Goal: Book appointment/travel/reservation

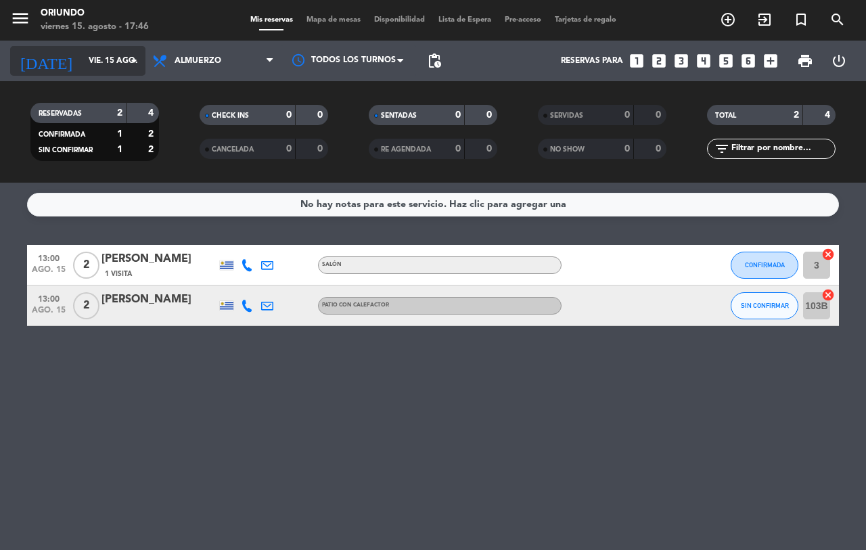
click at [82, 53] on input "vie. 15 ago." at bounding box center [136, 60] width 108 height 23
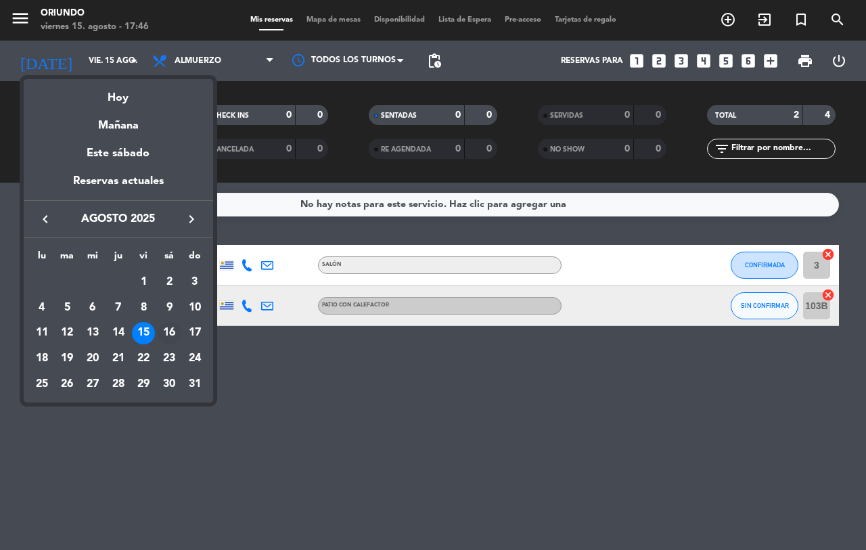
click at [172, 330] on div "16" at bounding box center [169, 333] width 23 height 23
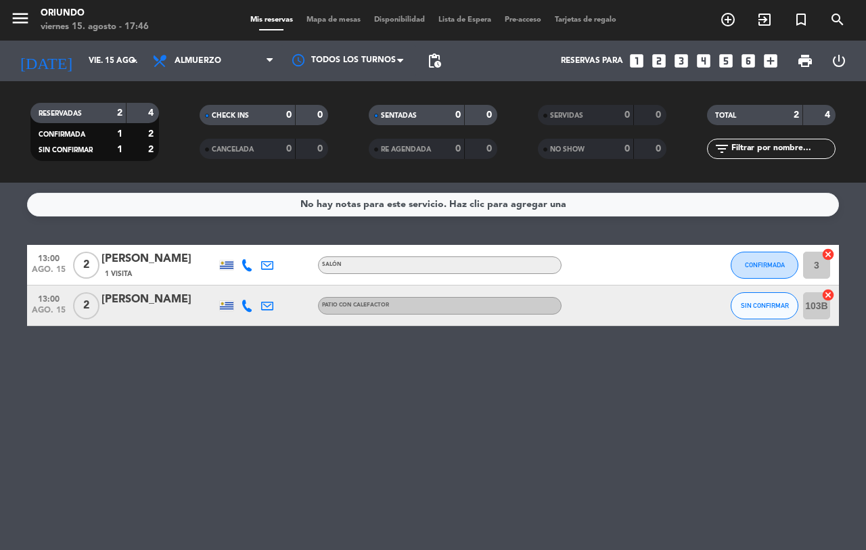
type input "sáb. 16 ago."
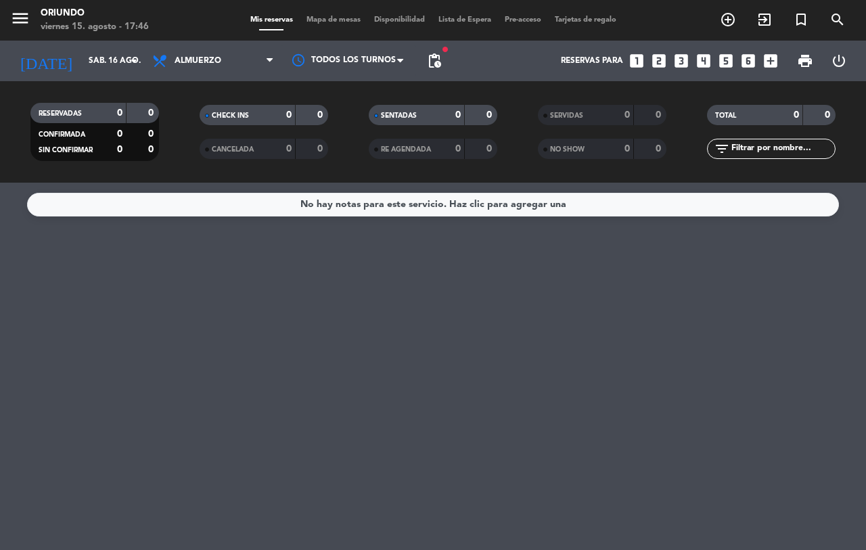
click at [413, 18] on span "Disponibilidad" at bounding box center [399, 19] width 64 height 7
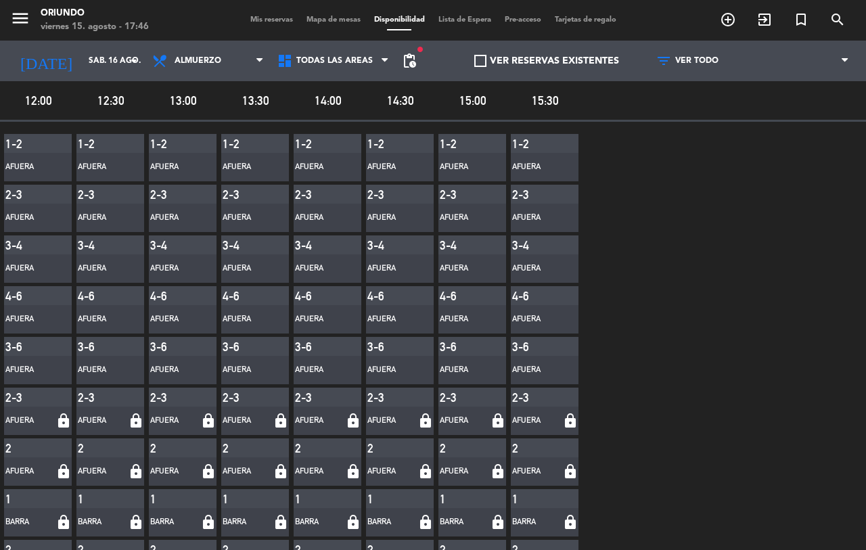
click at [244, 22] on span "Mis reservas" at bounding box center [272, 19] width 56 height 7
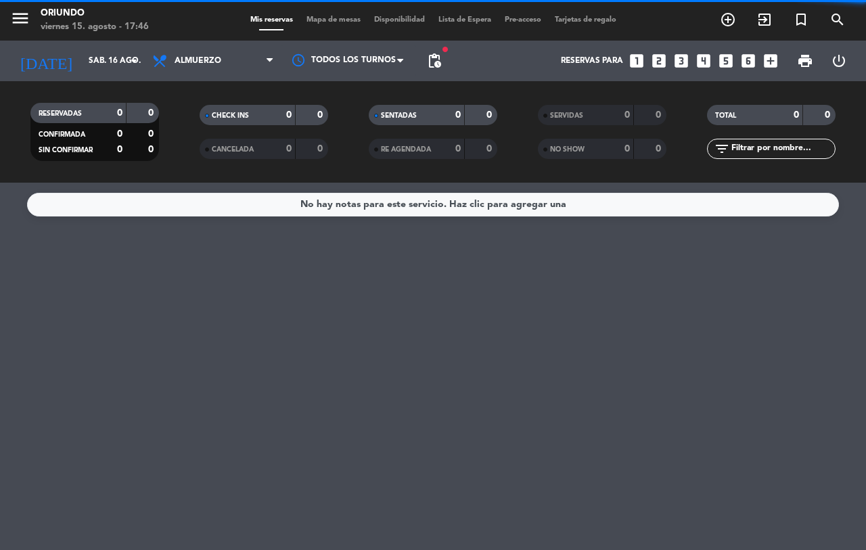
click at [437, 61] on span "pending_actions" at bounding box center [434, 61] width 16 height 16
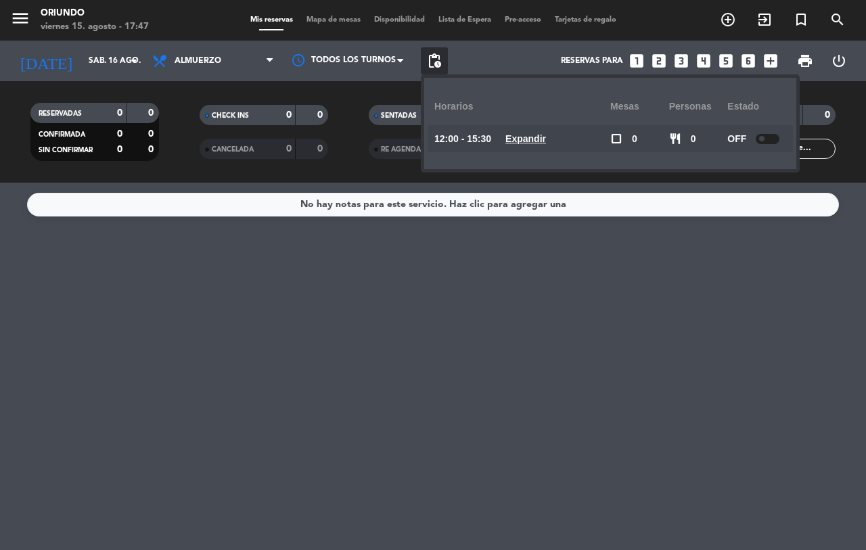
click at [536, 136] on u "Expandir" at bounding box center [525, 138] width 41 height 11
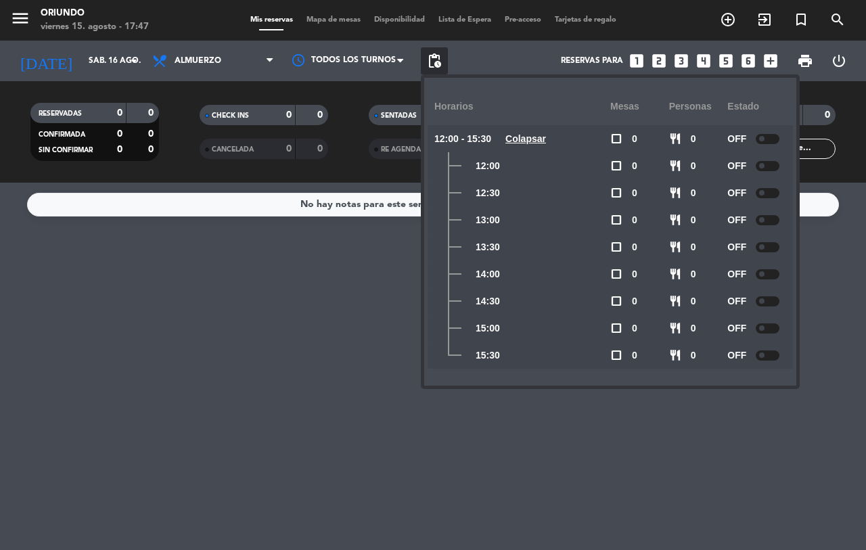
click at [433, 73] on span "pending_actions" at bounding box center [434, 60] width 27 height 27
click at [442, 55] on span "pending_actions" at bounding box center [434, 61] width 16 height 16
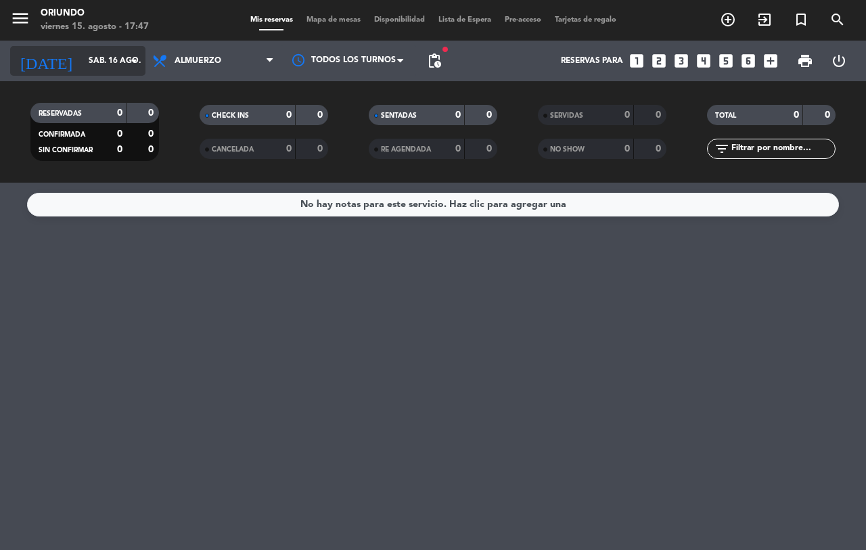
click at [118, 62] on input "sáb. 16 ago." at bounding box center [136, 60] width 108 height 23
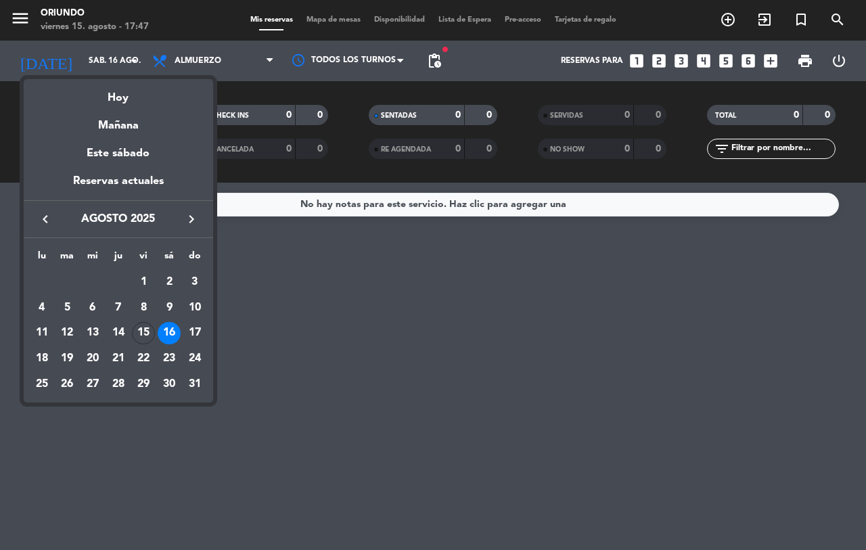
click at [194, 48] on div at bounding box center [433, 275] width 866 height 550
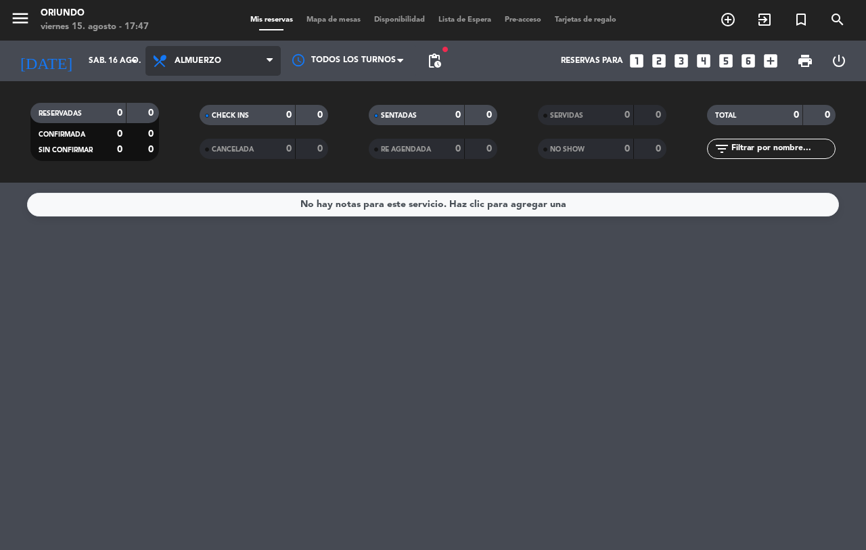
click at [193, 51] on span "Almuerzo" at bounding box center [212, 61] width 135 height 30
click at [206, 177] on div "menu Oriundo [DATE] 15. agosto - 17:47 Mis reservas Mapa de mesas Disponibilida…" at bounding box center [433, 91] width 866 height 183
click at [442, 65] on span "pending_actions" at bounding box center [434, 60] width 27 height 27
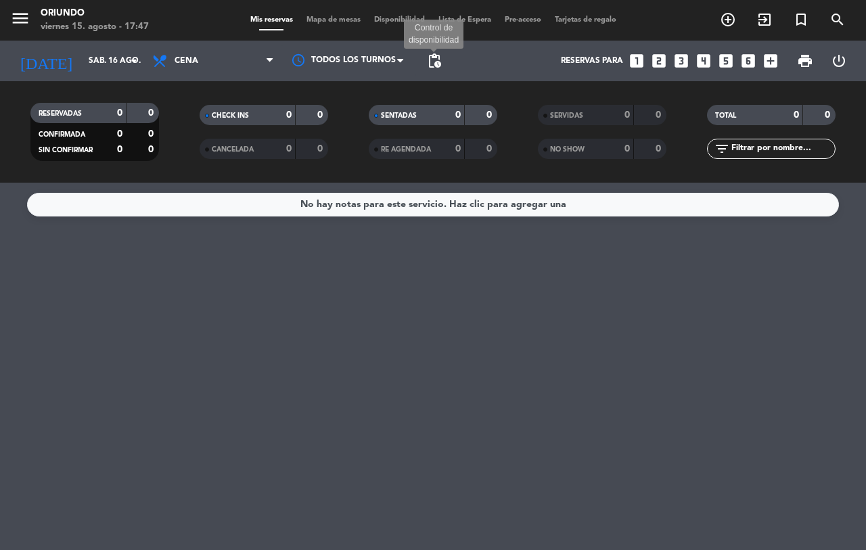
click at [440, 63] on span "pending_actions" at bounding box center [434, 61] width 16 height 16
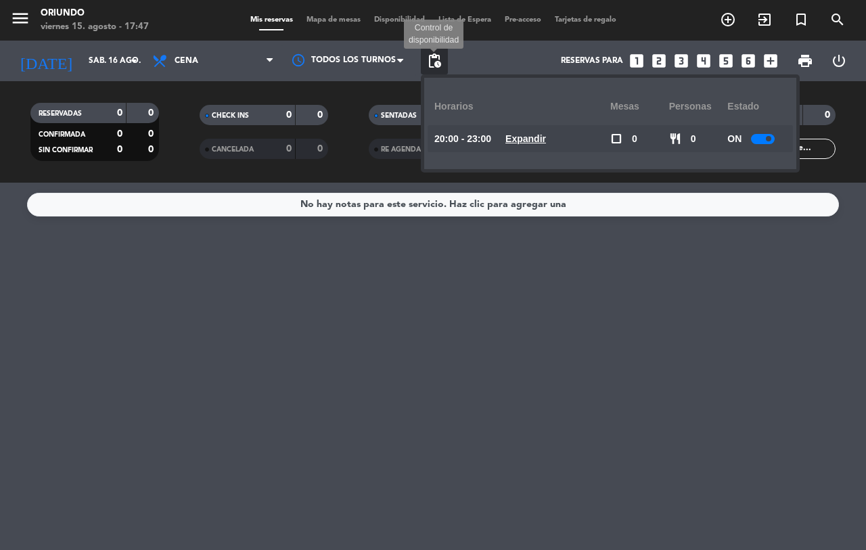
click at [435, 62] on span "pending_actions" at bounding box center [434, 61] width 16 height 16
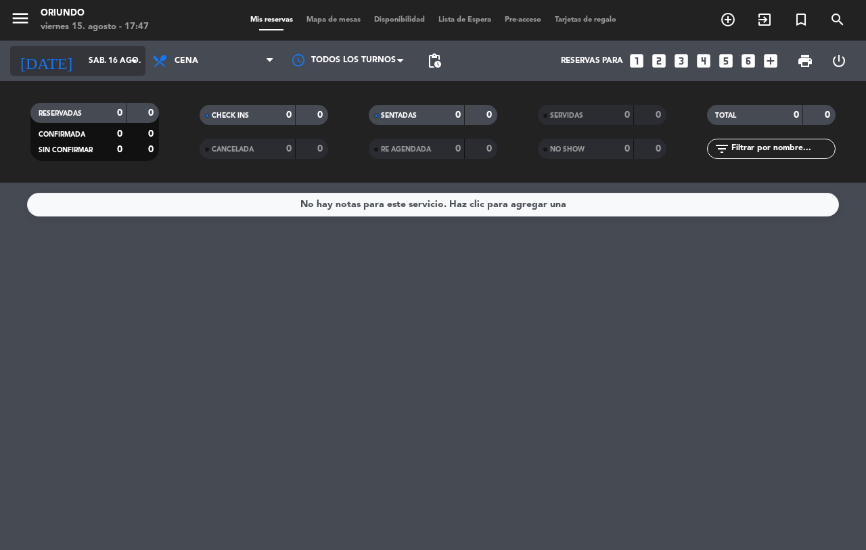
click at [115, 62] on input "sáb. 16 ago." at bounding box center [136, 60] width 108 height 23
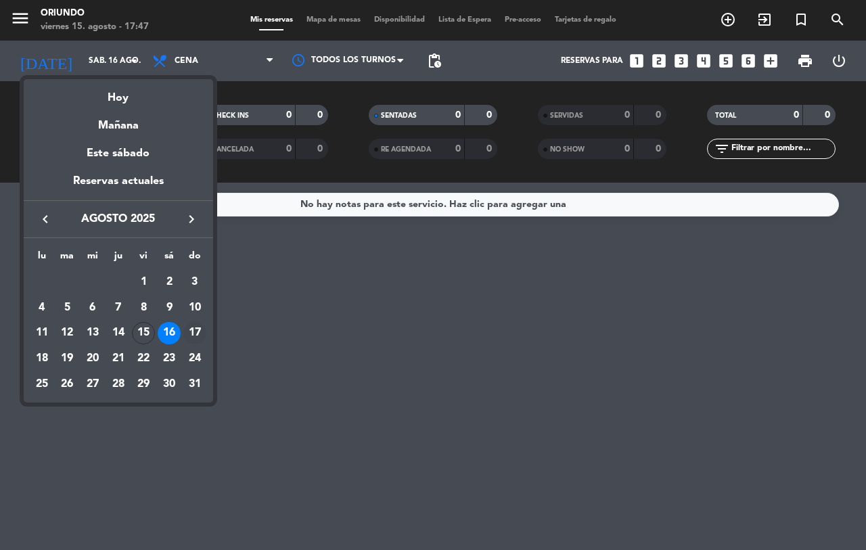
click at [190, 326] on div "17" at bounding box center [194, 333] width 23 height 23
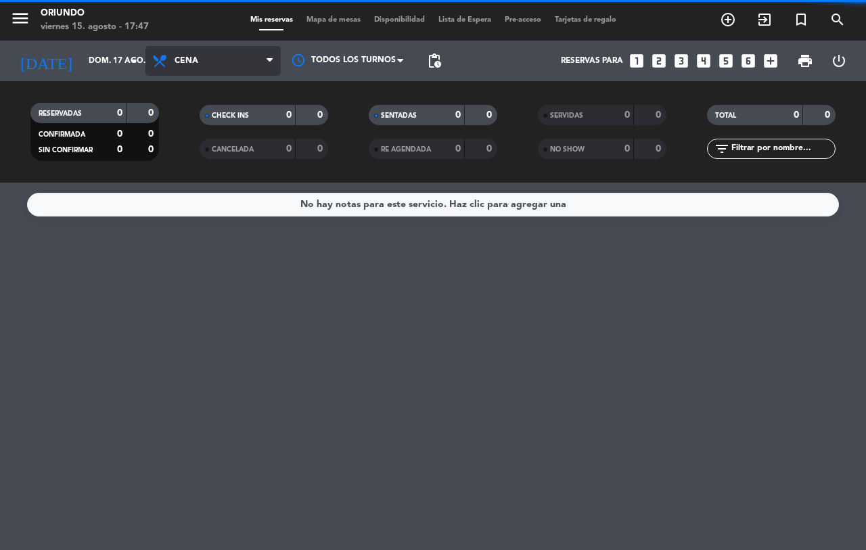
click at [254, 70] on span "Cena" at bounding box center [212, 61] width 135 height 30
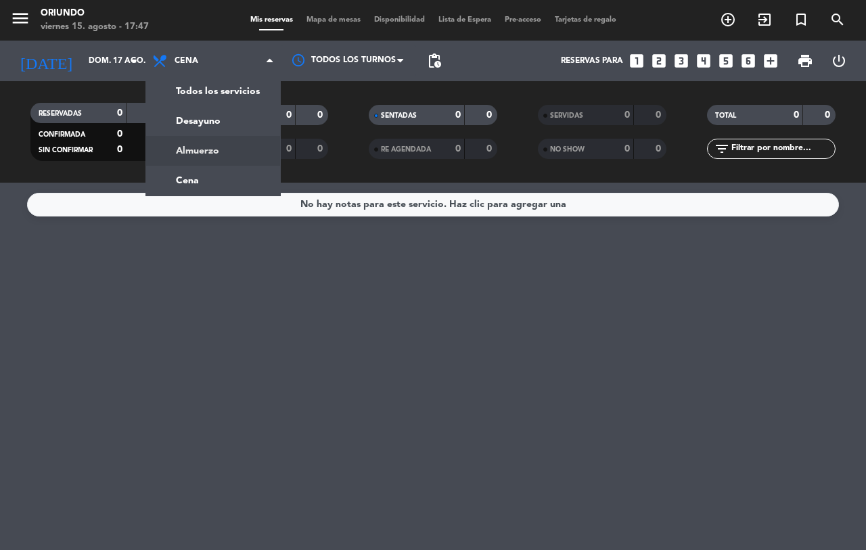
click at [237, 140] on div "menu Oriundo [DATE] 15. agosto - 17:47 Mis reservas Mapa de mesas Disponibilida…" at bounding box center [433, 91] width 866 height 183
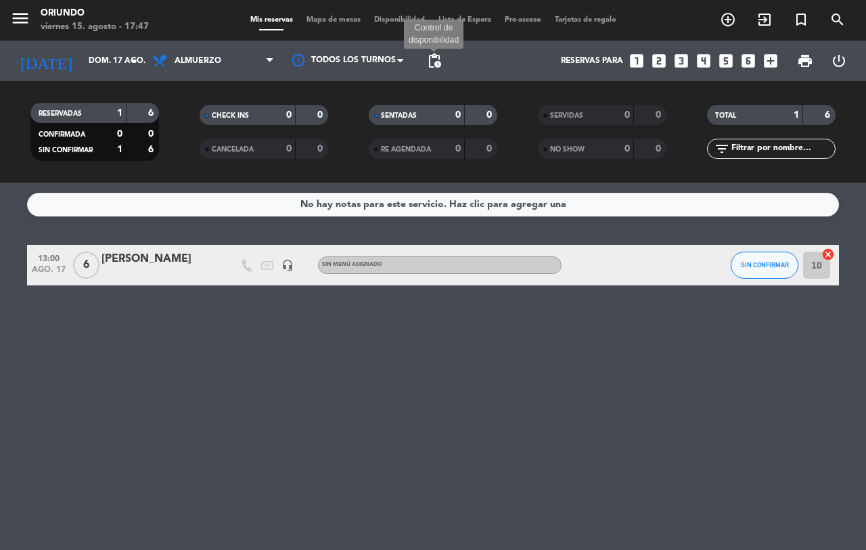
click at [432, 65] on span "pending_actions" at bounding box center [434, 61] width 16 height 16
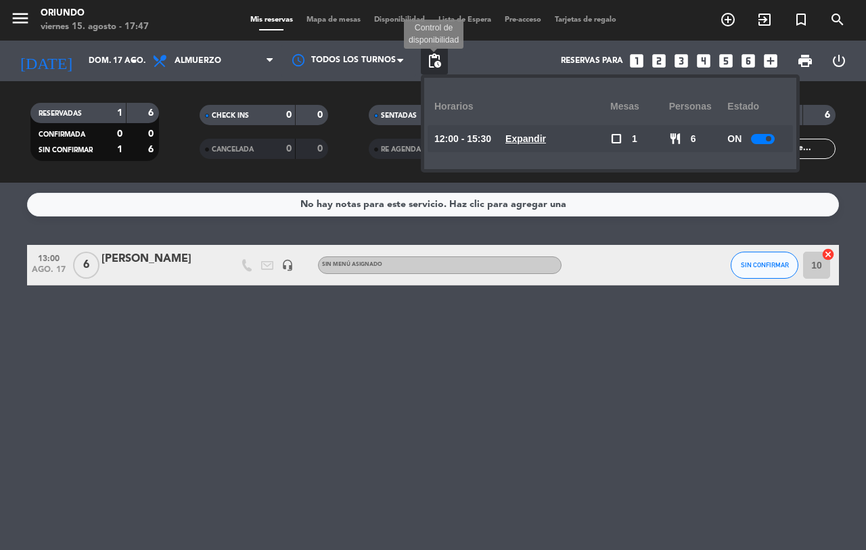
click at [427, 63] on span "pending_actions" at bounding box center [434, 61] width 16 height 16
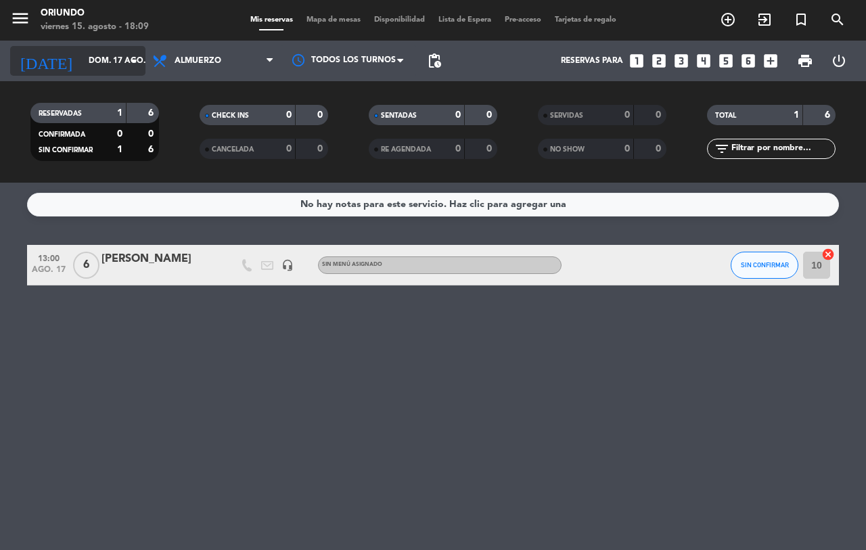
click at [95, 53] on input "dom. 17 ago." at bounding box center [136, 60] width 108 height 23
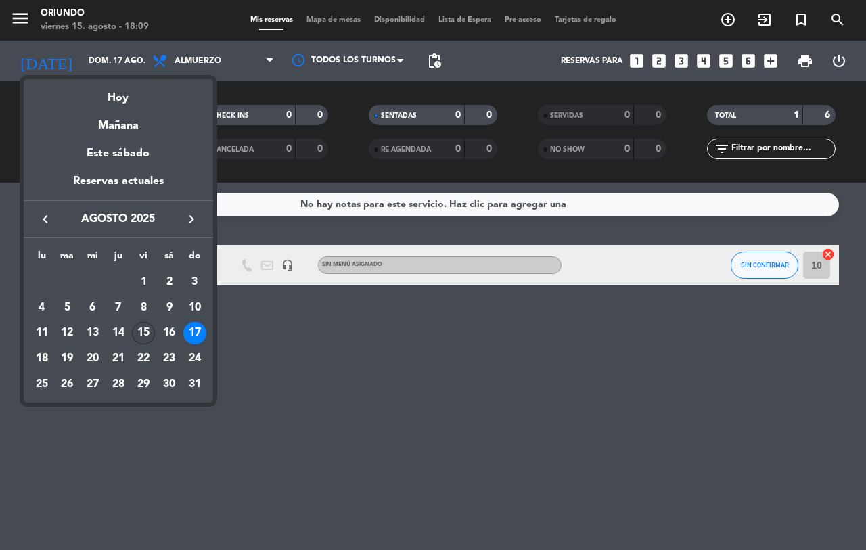
click at [141, 330] on div "15" at bounding box center [143, 333] width 23 height 23
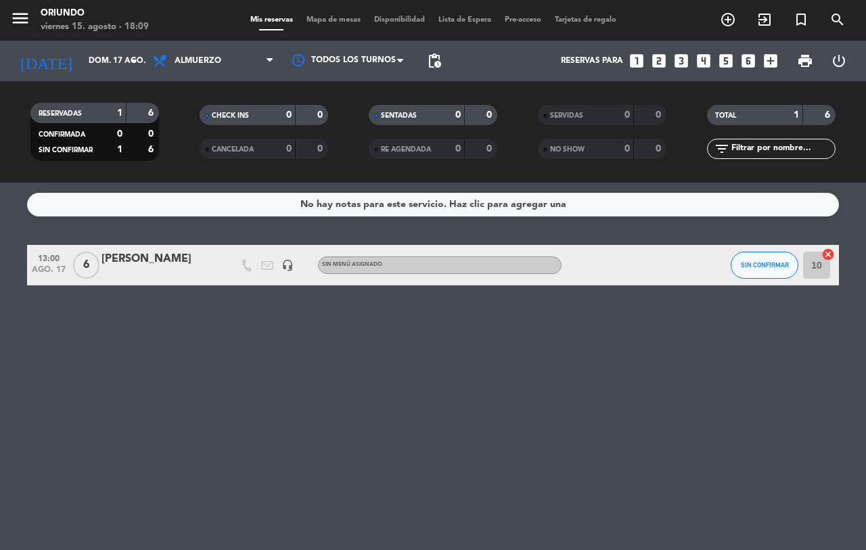
type input "vie. 15 ago."
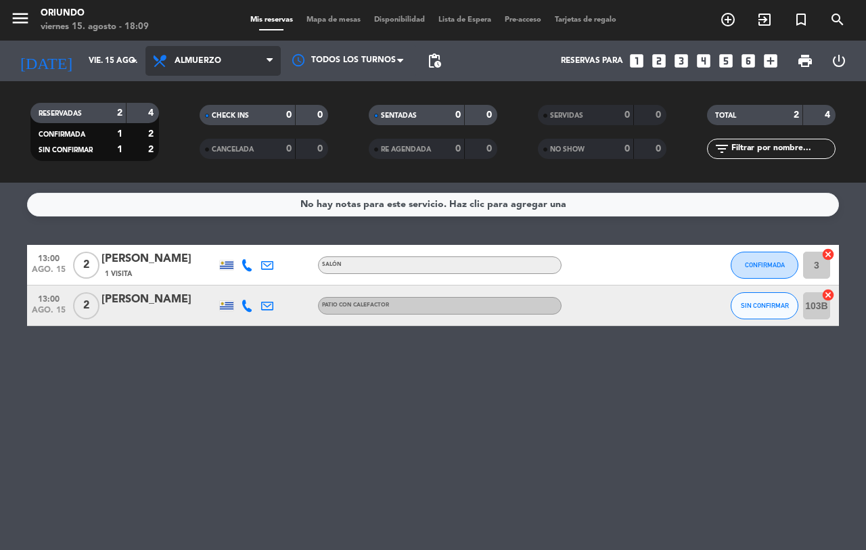
click at [225, 52] on span "Almuerzo" at bounding box center [212, 61] width 135 height 30
click at [202, 175] on div "menu Oriundo [DATE] 15. agosto - 18:09 Mis reservas Mapa de mesas Disponibilida…" at bounding box center [433, 91] width 866 height 183
